Goal: Find specific page/section: Find specific page/section

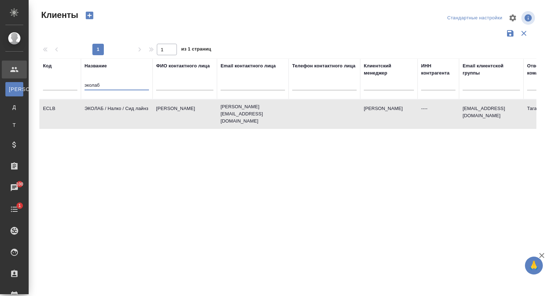
select select "RU"
click at [23, 97] on div ".cls-1 fill:#fff; AWATERA Сеитов Павел p.seitov Клиенты К Клиенты Д Договоры Т …" at bounding box center [275, 148] width 550 height 296
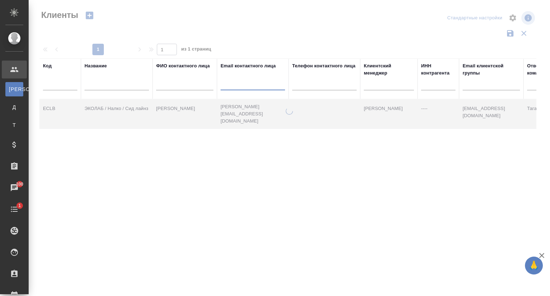
click at [244, 84] on input "text" at bounding box center [252, 85] width 64 height 9
paste input "rzdint.ru"
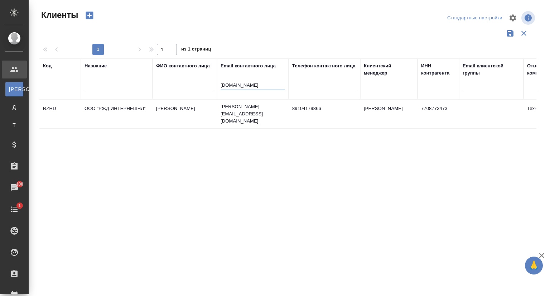
type input "rzdint.ru"
click at [123, 110] on td "ООО "РЖД ИНТЕРНЕШНЛ"" at bounding box center [117, 113] width 72 height 25
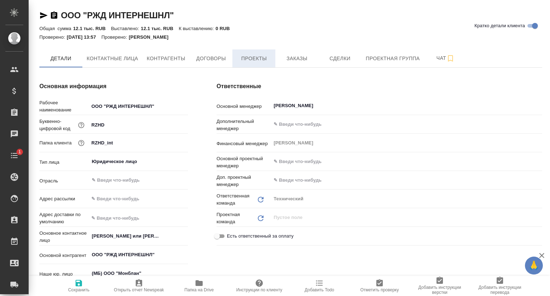
type textarea "x"
click at [260, 59] on span "Проекты" at bounding box center [253, 58] width 34 height 9
type textarea "x"
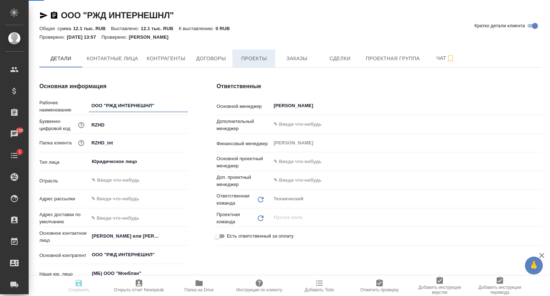
type textarea "x"
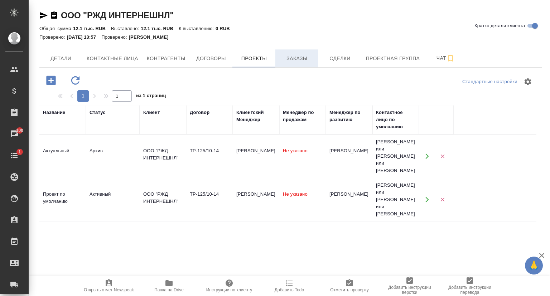
click at [300, 60] on span "Заказы" at bounding box center [296, 58] width 34 height 9
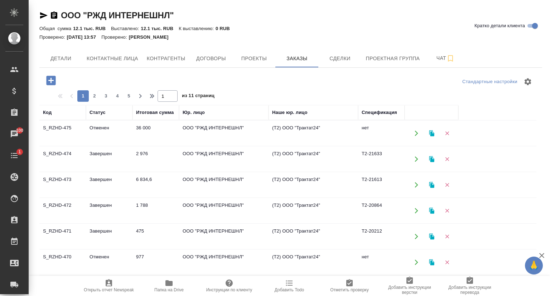
click at [70, 123] on td "S_RZHD-475" at bounding box center [62, 133] width 47 height 25
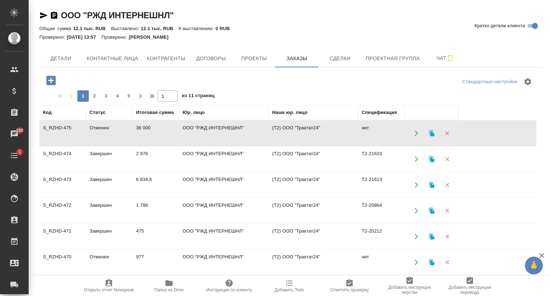
click at [70, 123] on td "S_RZHD-475" at bounding box center [62, 133] width 47 height 25
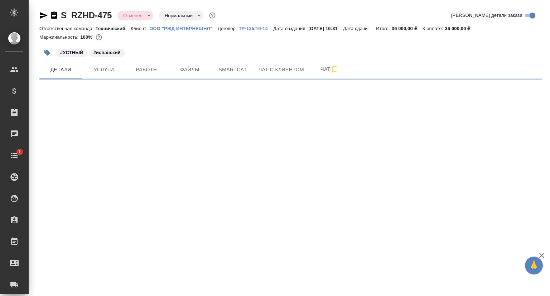
select select "RU"
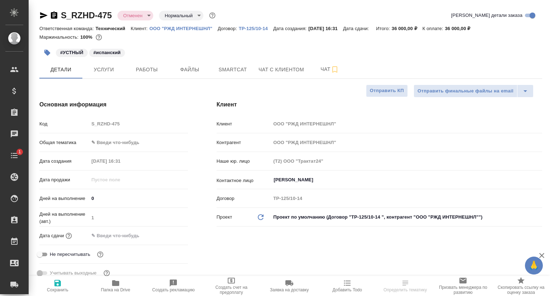
type textarea "x"
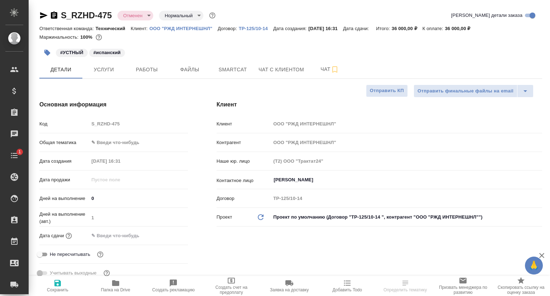
type textarea "x"
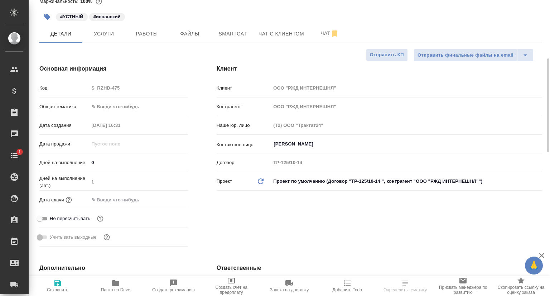
scroll to position [72, 0]
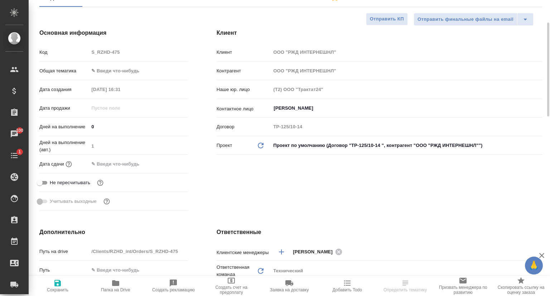
type textarea "x"
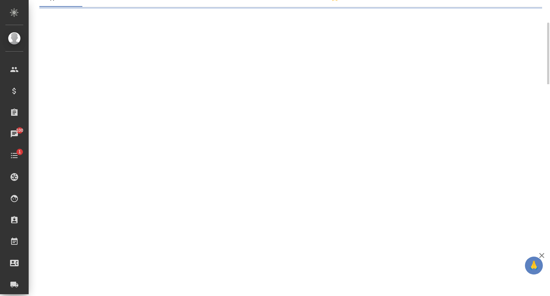
select select "RU"
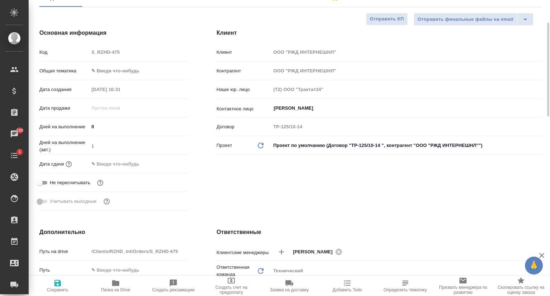
type textarea "x"
